Goal: Download file/media

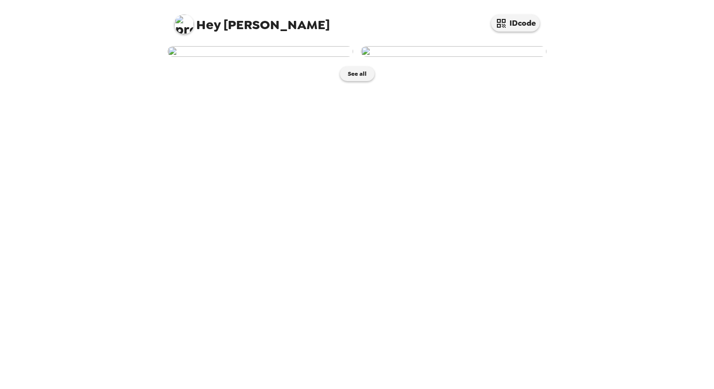
click at [258, 57] on img at bounding box center [259, 51] width 185 height 11
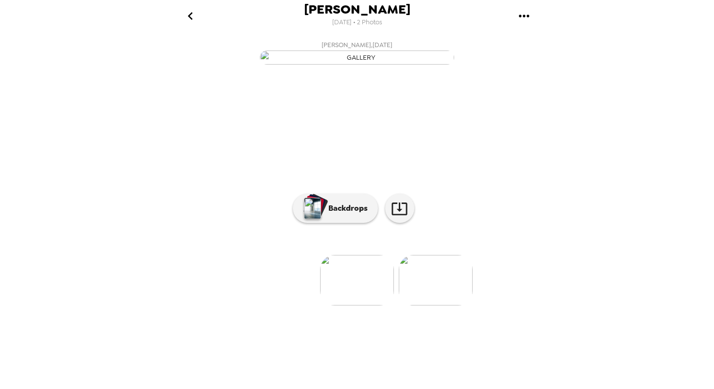
click at [524, 17] on icon "gallery menu" at bounding box center [523, 16] width 10 height 2
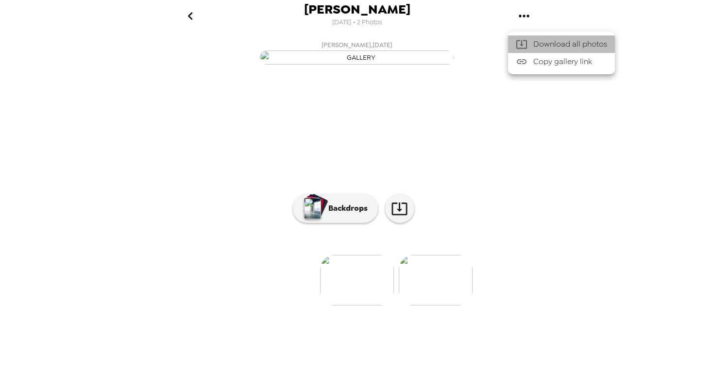
click at [535, 45] on span "Download all photos" at bounding box center [570, 44] width 74 height 12
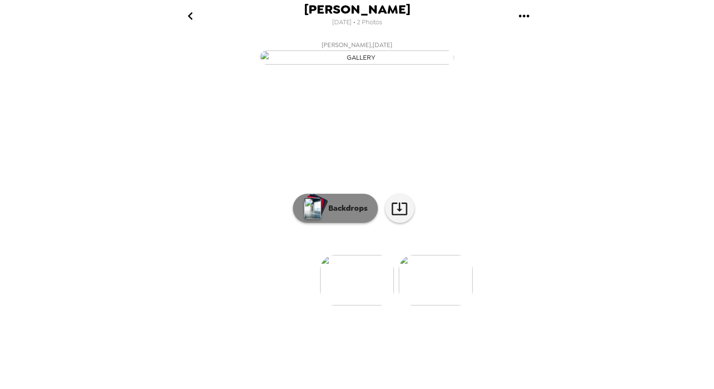
click at [353, 214] on p "Backdrops" at bounding box center [345, 208] width 44 height 12
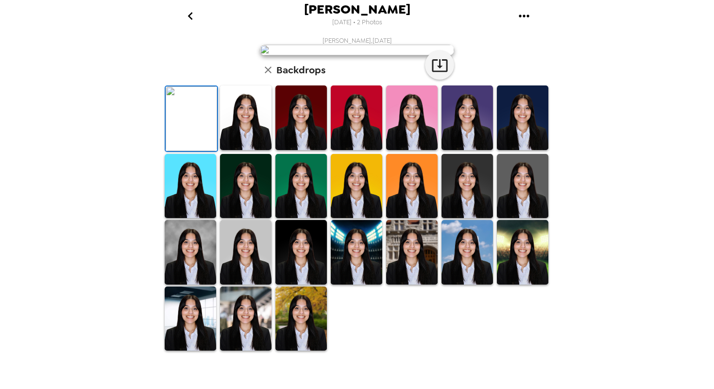
scroll to position [200, 0]
click at [263, 351] on img at bounding box center [245, 318] width 51 height 65
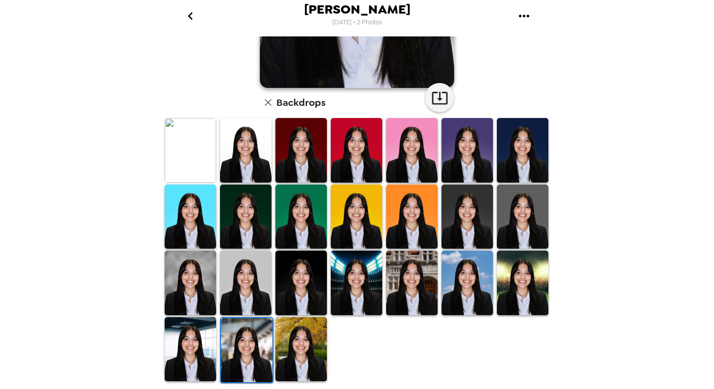
click at [307, 326] on img at bounding box center [300, 349] width 51 height 65
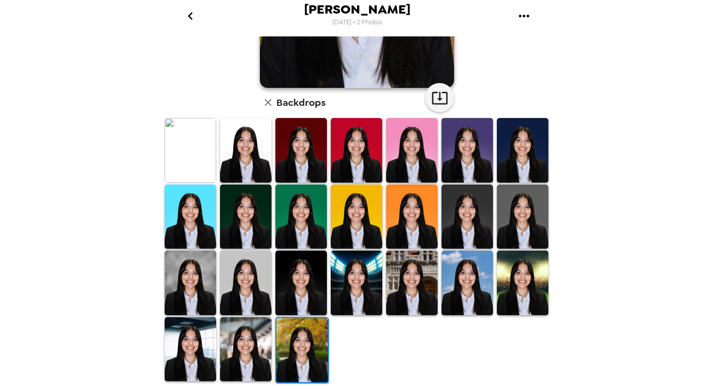
click at [260, 363] on img at bounding box center [245, 349] width 51 height 65
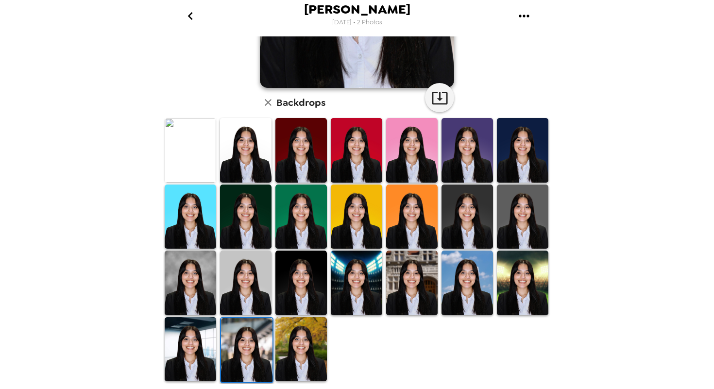
scroll to position [0, 0]
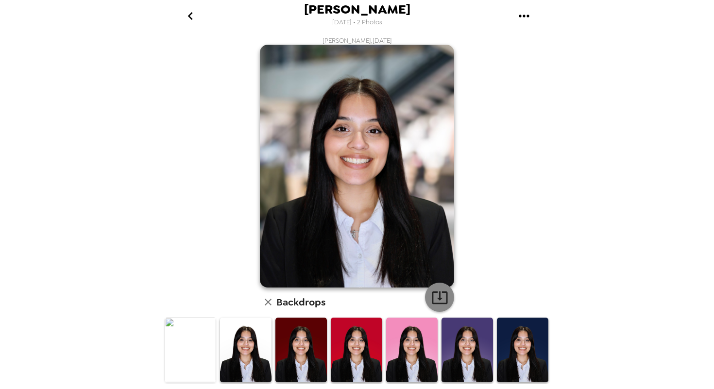
click at [448, 292] on icon "button" at bounding box center [439, 297] width 17 height 17
click at [269, 298] on icon "button" at bounding box center [268, 302] width 12 height 12
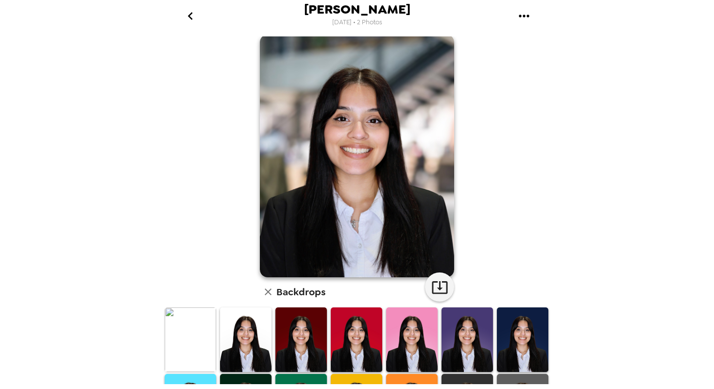
scroll to position [9, 0]
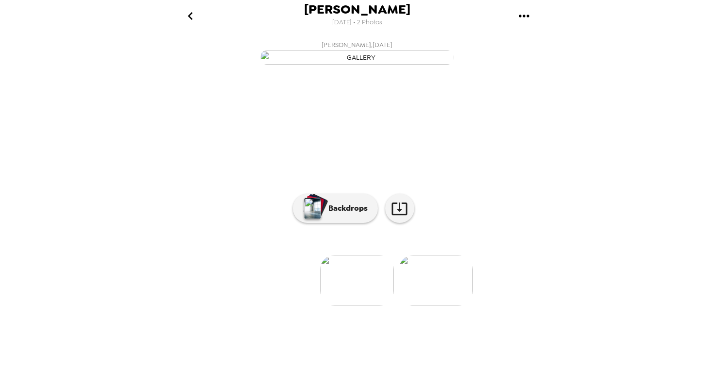
scroll to position [24, 0]
click at [451, 305] on img at bounding box center [436, 280] width 74 height 50
click at [342, 214] on p "Backdrops" at bounding box center [345, 208] width 44 height 12
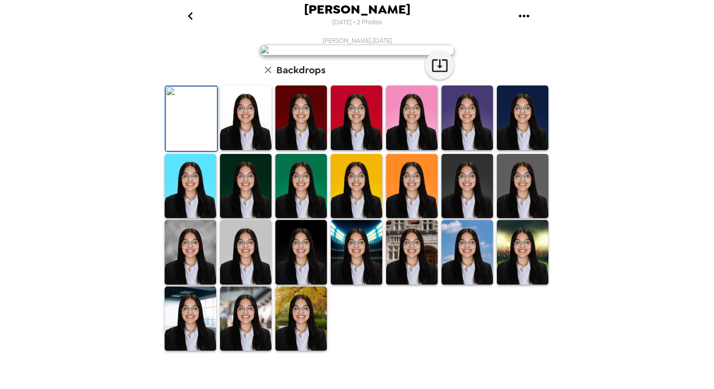
scroll to position [200, 0]
click at [251, 351] on img at bounding box center [245, 318] width 51 height 65
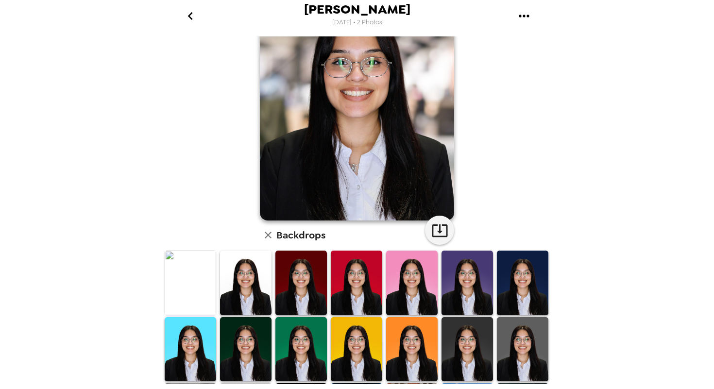
scroll to position [0, 0]
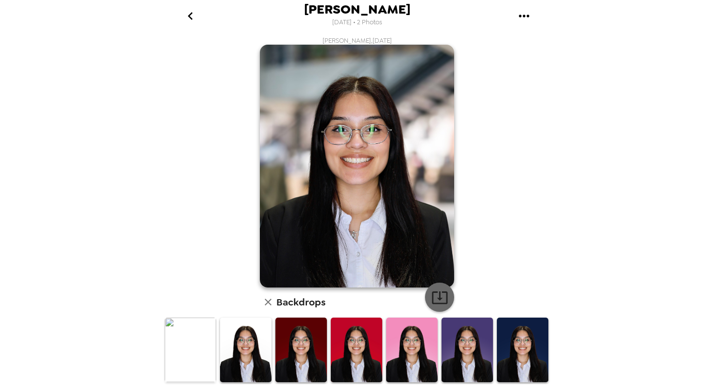
click at [441, 304] on icon "button" at bounding box center [439, 297] width 17 height 17
click at [438, 291] on icon "button" at bounding box center [439, 297] width 17 height 17
click at [566, 199] on div "[PERSON_NAME] [DATE] • 2 Photos [PERSON_NAME] , [DATE] Backdrops" at bounding box center [357, 194] width 714 height 389
click at [189, 17] on icon "go back" at bounding box center [189, 16] width 5 height 8
